Goal: Information Seeking & Learning: Learn about a topic

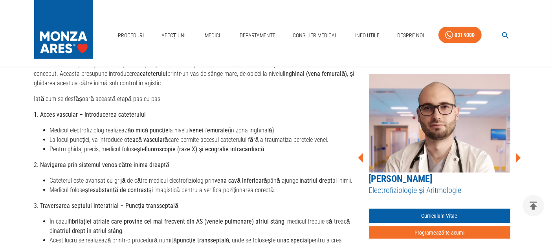
scroll to position [655, 0]
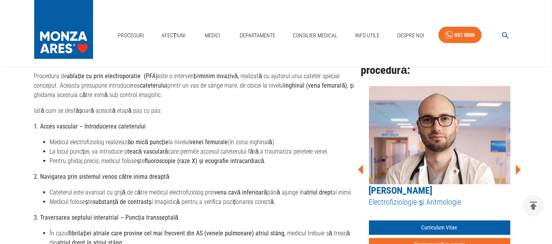
click at [521, 158] on icon at bounding box center [518, 170] width 24 height 24
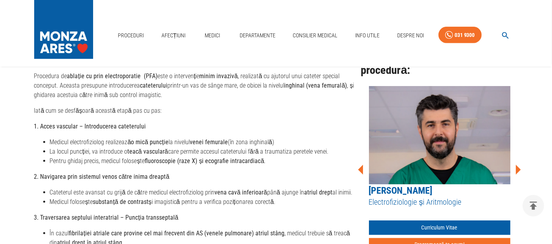
click at [521, 158] on icon at bounding box center [518, 170] width 24 height 24
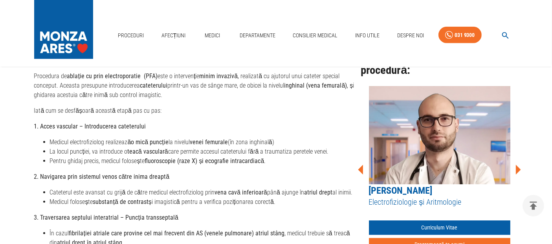
click at [521, 158] on icon at bounding box center [518, 170] width 24 height 24
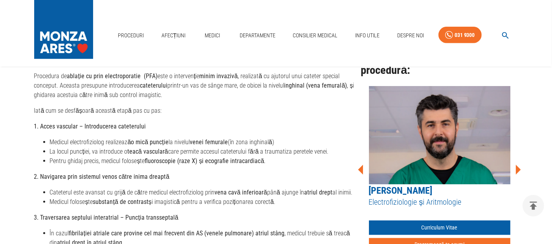
click at [521, 159] on icon at bounding box center [518, 170] width 24 height 24
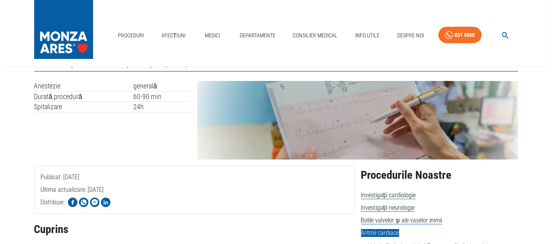
scroll to position [0, 0]
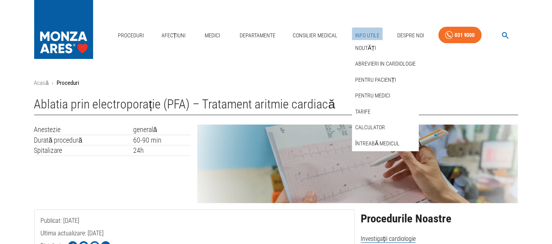
click at [359, 36] on link "Info Utile" at bounding box center [367, 36] width 31 height 16
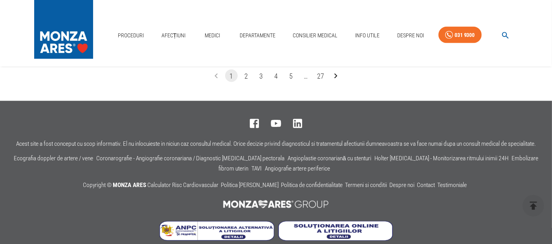
scroll to position [1182, 0]
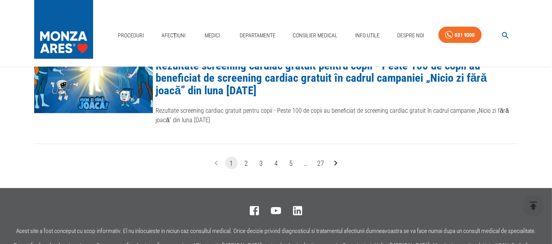
click at [247, 157] on button "2" at bounding box center [246, 163] width 13 height 13
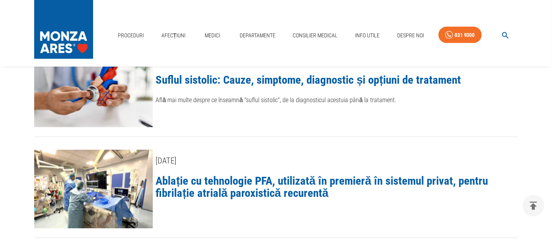
scroll to position [1183, 0]
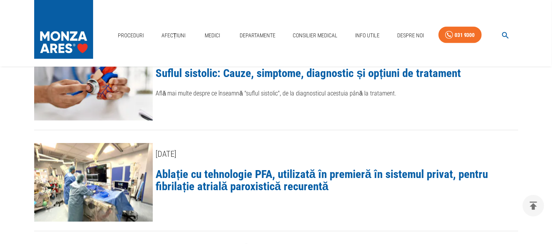
click at [269, 167] on link "Ablație cu tehnologie PFA, utilizată în premieră în sistemul privat, pentru fib…" at bounding box center [322, 180] width 332 height 26
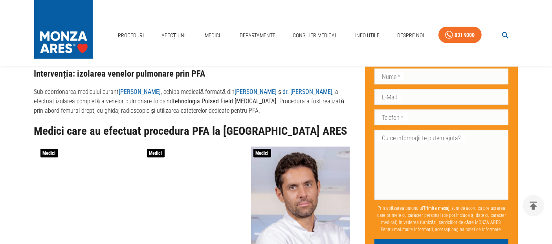
scroll to position [1091, 0]
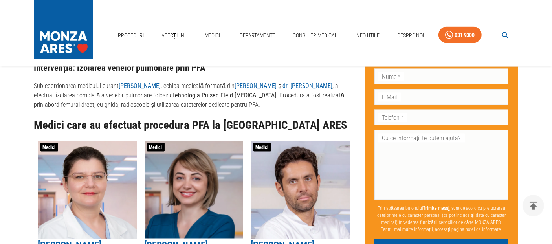
drag, startPoint x: 111, startPoint y: 88, endPoint x: 165, endPoint y: 88, distance: 54.6
click at [165, 88] on p "Sub coordonarea medicului curant [PERSON_NAME] , echipa medicală formată din [P…" at bounding box center [193, 95] width 319 height 28
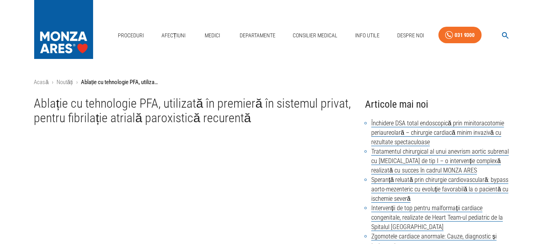
scroll to position [0, 0]
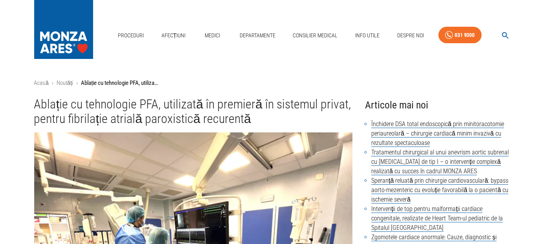
drag, startPoint x: 360, startPoint y: 108, endPoint x: 307, endPoint y: 120, distance: 54.8
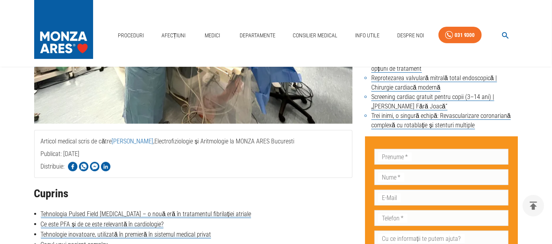
scroll to position [174, 0]
